Goal: Transaction & Acquisition: Purchase product/service

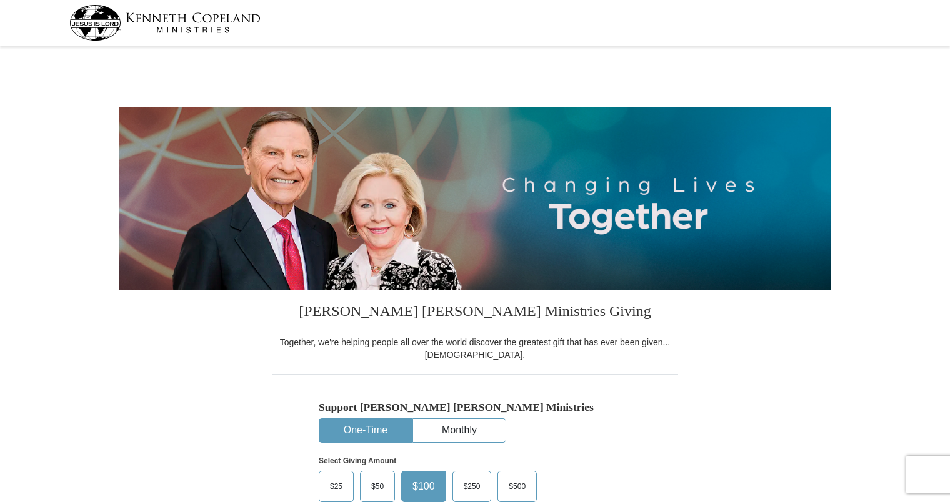
select select "FL"
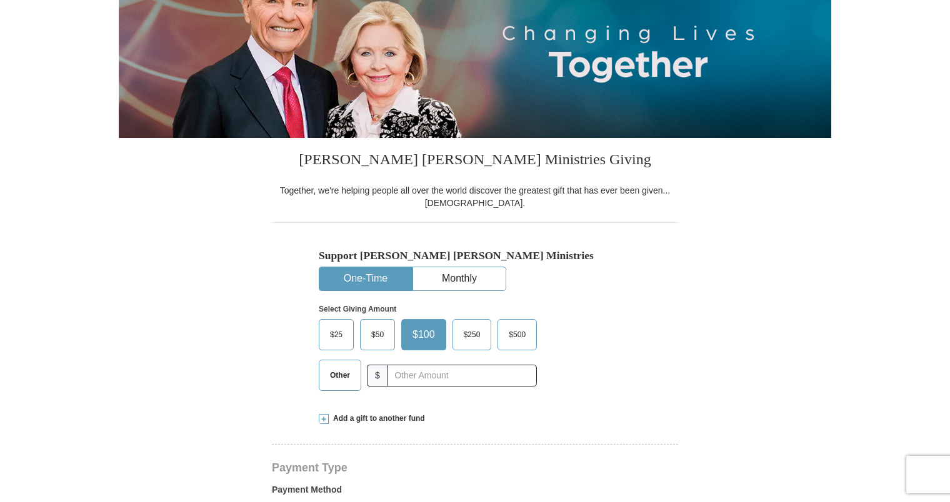
scroll to position [175, 0]
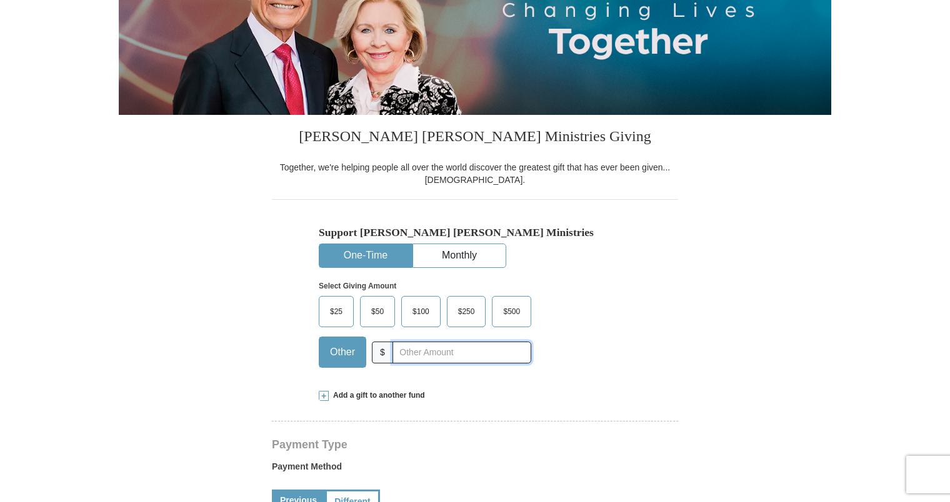
click at [454, 350] on input "text" at bounding box center [461, 353] width 139 height 22
type input "180.00"
type input "(305) 491-2225"
click at [480, 355] on input "180.00" at bounding box center [461, 353] width 139 height 22
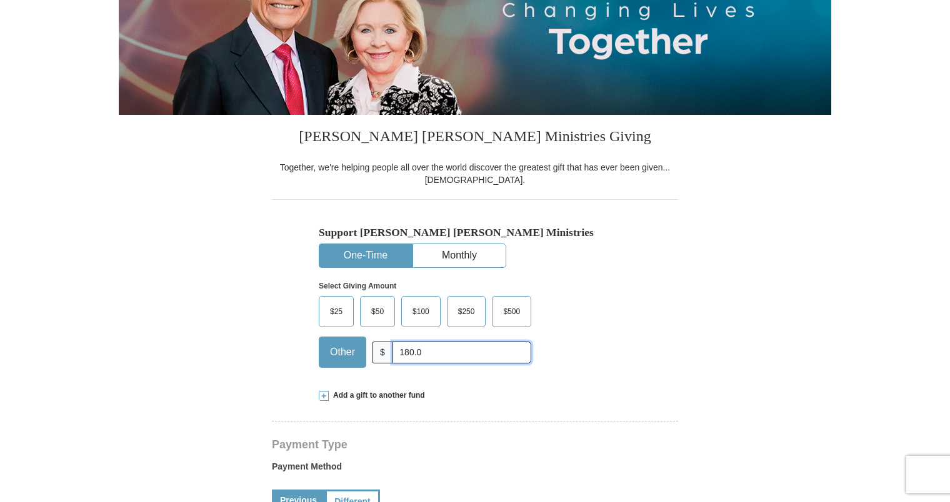
type input "180.00"
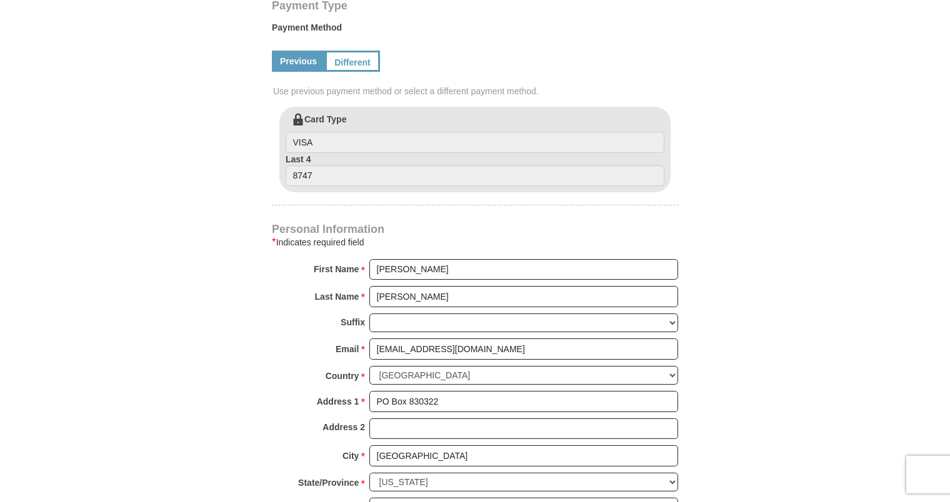
click at [832, 357] on body "Kenneth Copeland Ministries Giving Together, we're helping people all over the …" at bounding box center [475, 489] width 950 height 2207
click at [804, 402] on form "Kenneth Copeland Ministries Giving Together, we're helping people all over the …" at bounding box center [475, 109] width 712 height 1346
click at [795, 429] on form "Kenneth Copeland Ministries Giving Together, we're helping people all over the …" at bounding box center [475, 109] width 712 height 1346
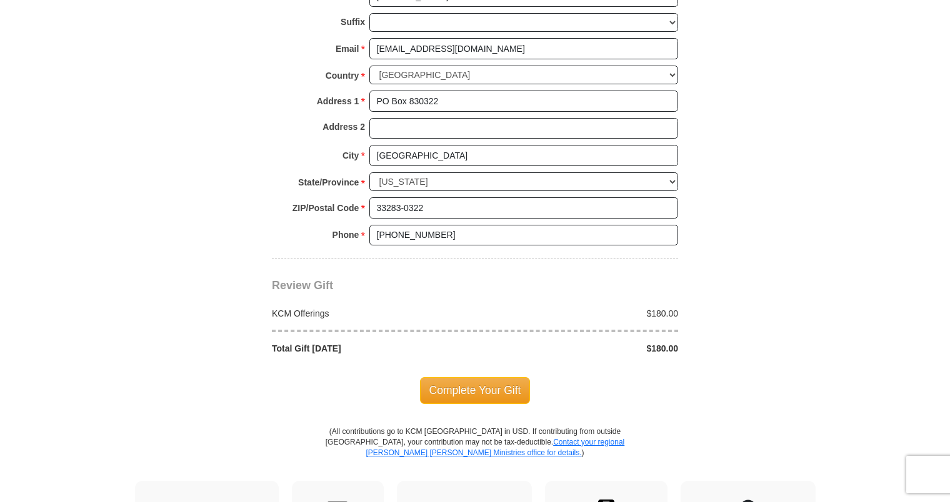
scroll to position [939, 0]
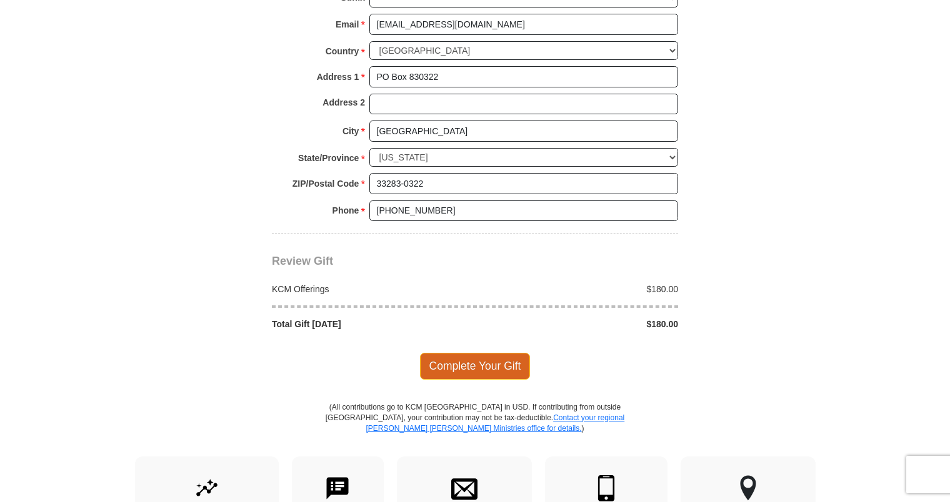
click at [479, 364] on span "Complete Your Gift" at bounding box center [475, 366] width 111 height 26
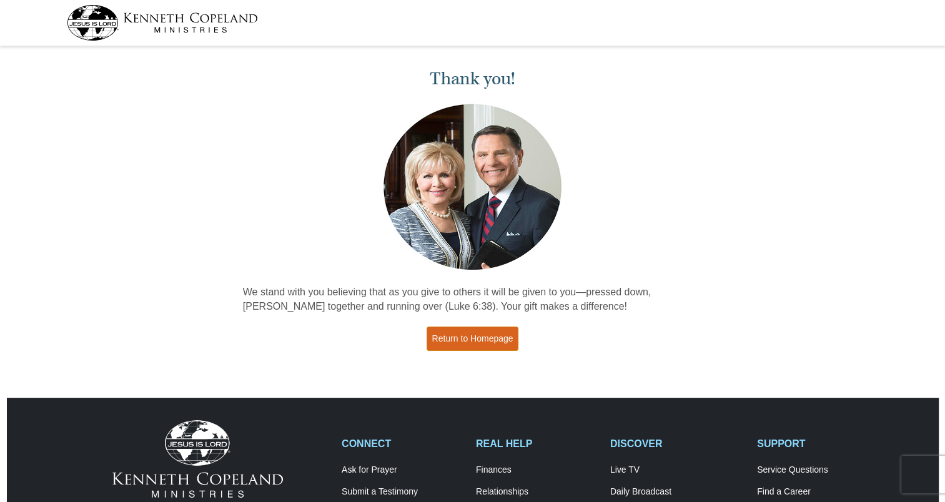
click at [471, 342] on link "Return to Homepage" at bounding box center [473, 339] width 92 height 24
